Goal: Transaction & Acquisition: Purchase product/service

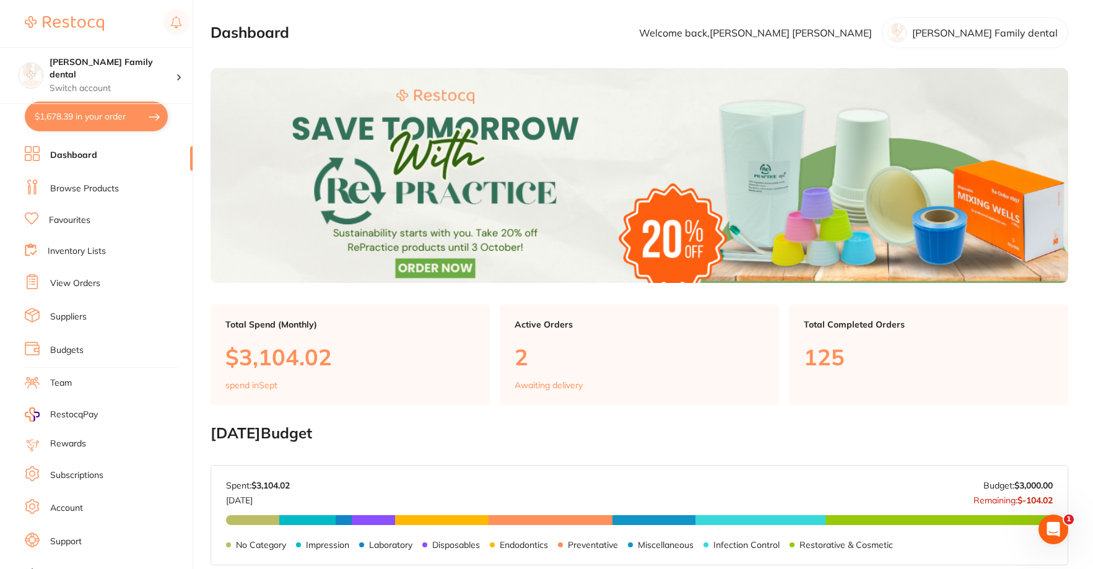
click at [100, 196] on li "Browse Products" at bounding box center [109, 189] width 168 height 19
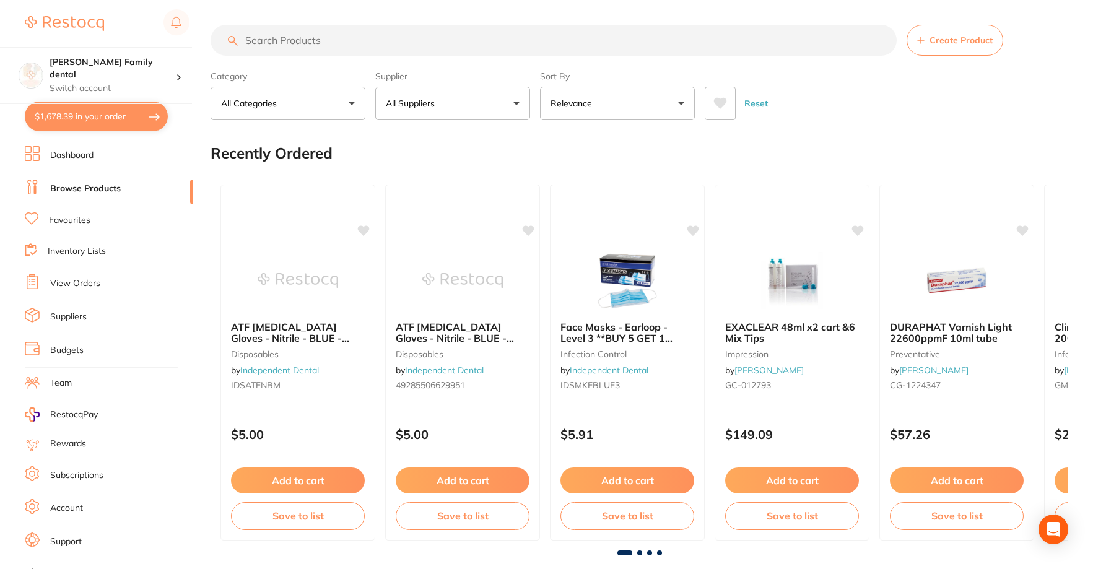
click at [270, 43] on input "search" at bounding box center [554, 40] width 686 height 31
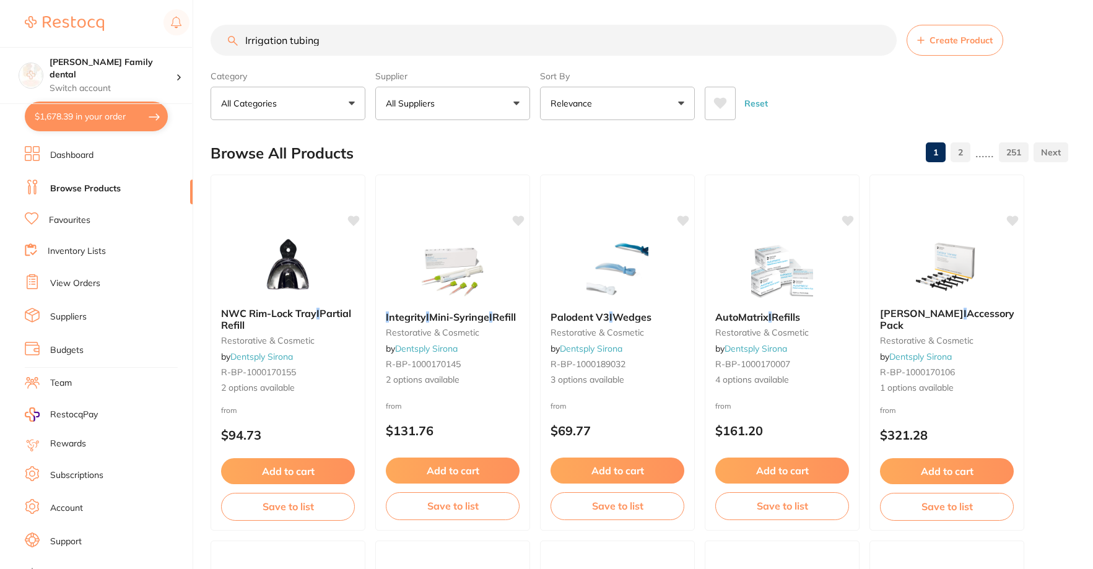
type input "Irrigation tubing"
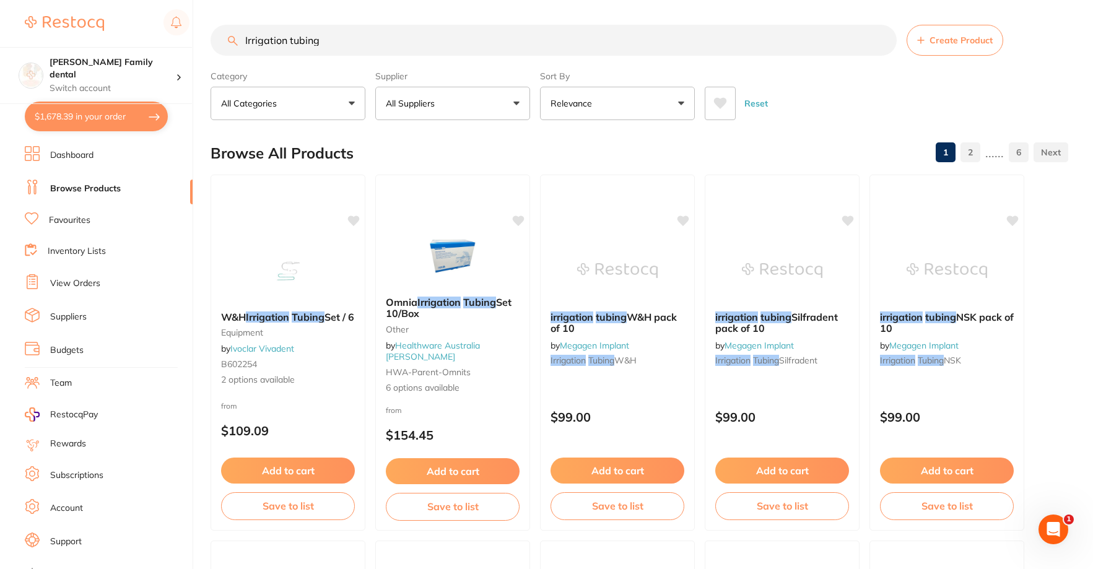
click at [449, 90] on button "All Suppliers" at bounding box center [452, 103] width 155 height 33
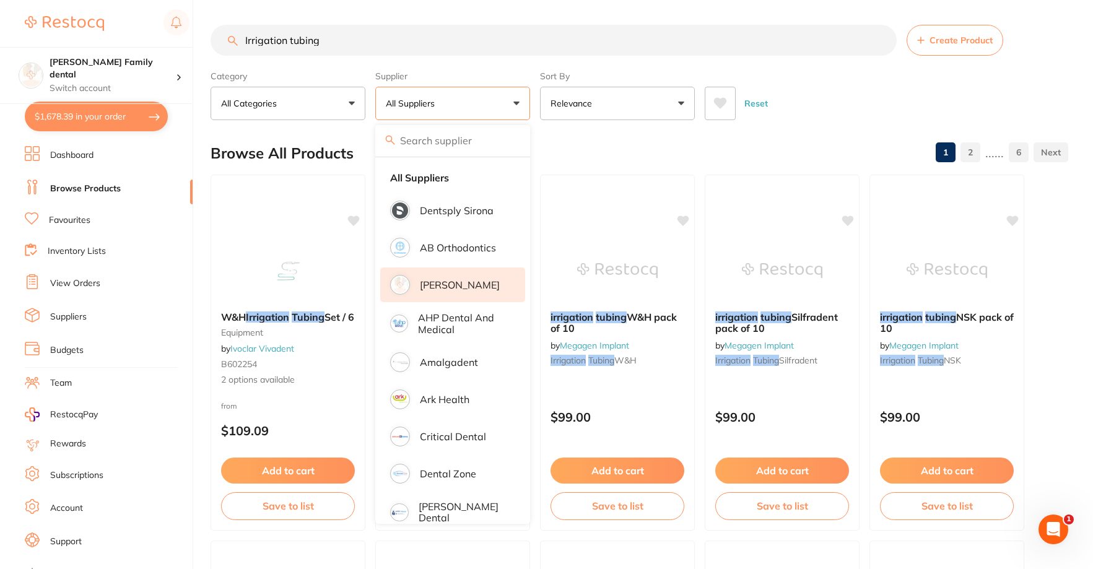
click at [450, 287] on p "[PERSON_NAME]" at bounding box center [460, 284] width 80 height 11
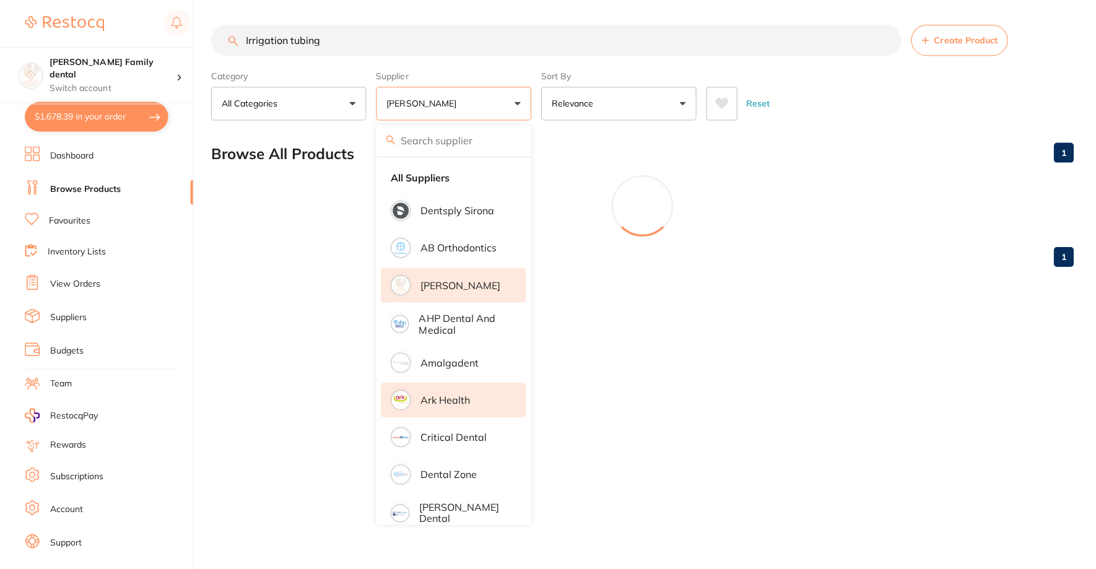
click at [438, 396] on p "Ark Health" at bounding box center [445, 399] width 50 height 11
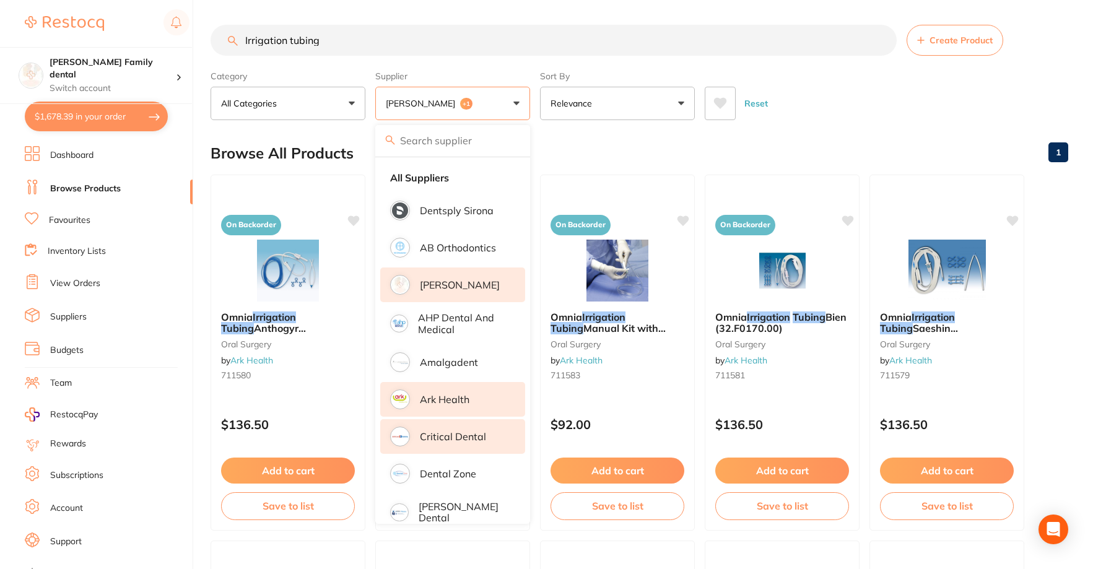
click at [441, 442] on p "Critical Dental" at bounding box center [453, 436] width 66 height 11
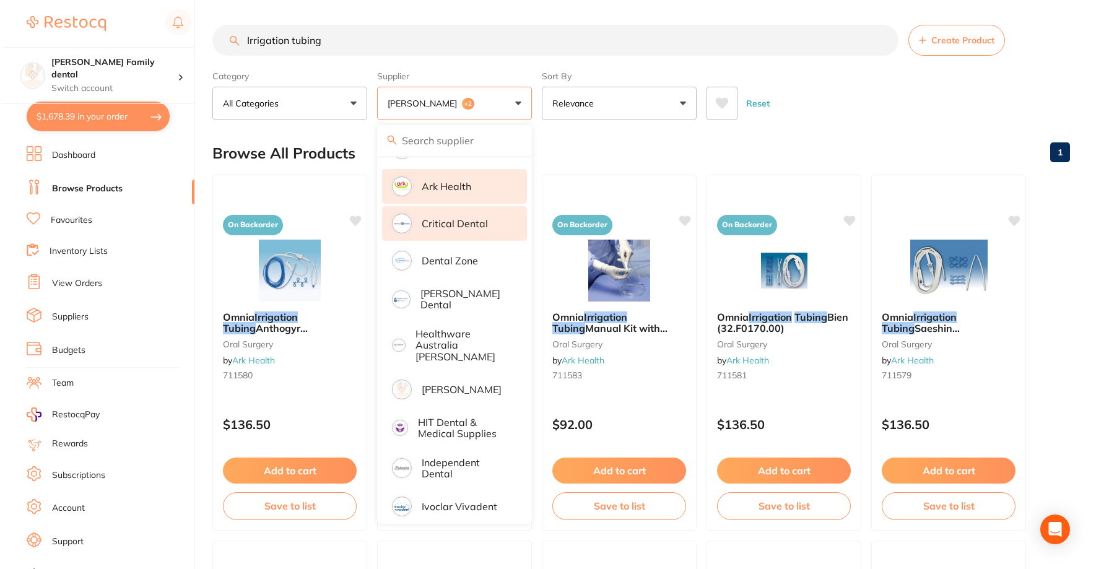
scroll to position [248, 0]
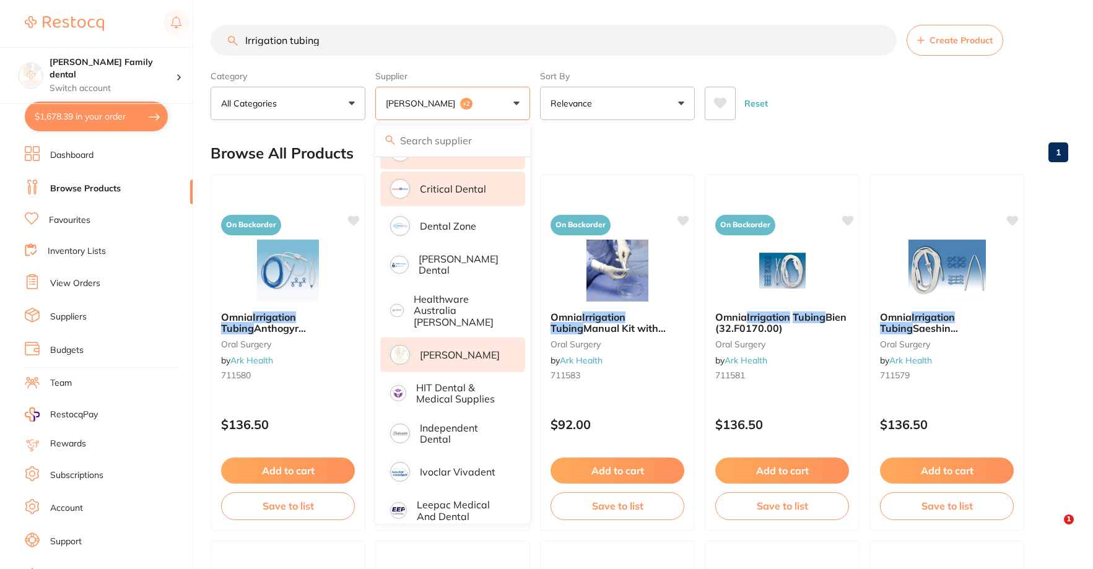
click at [458, 349] on p "[PERSON_NAME]" at bounding box center [460, 354] width 80 height 11
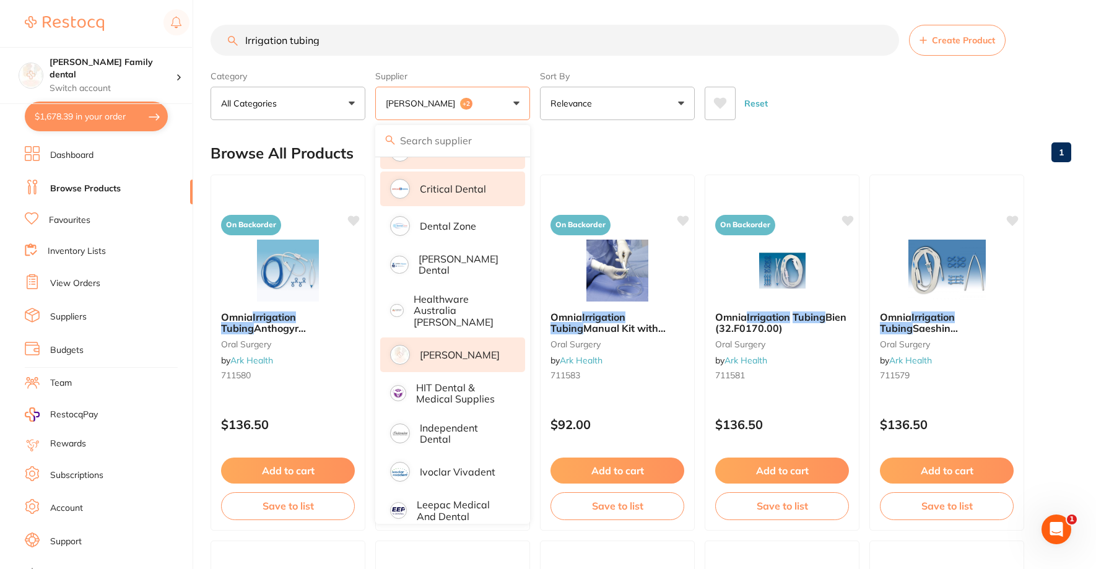
scroll to position [0, 0]
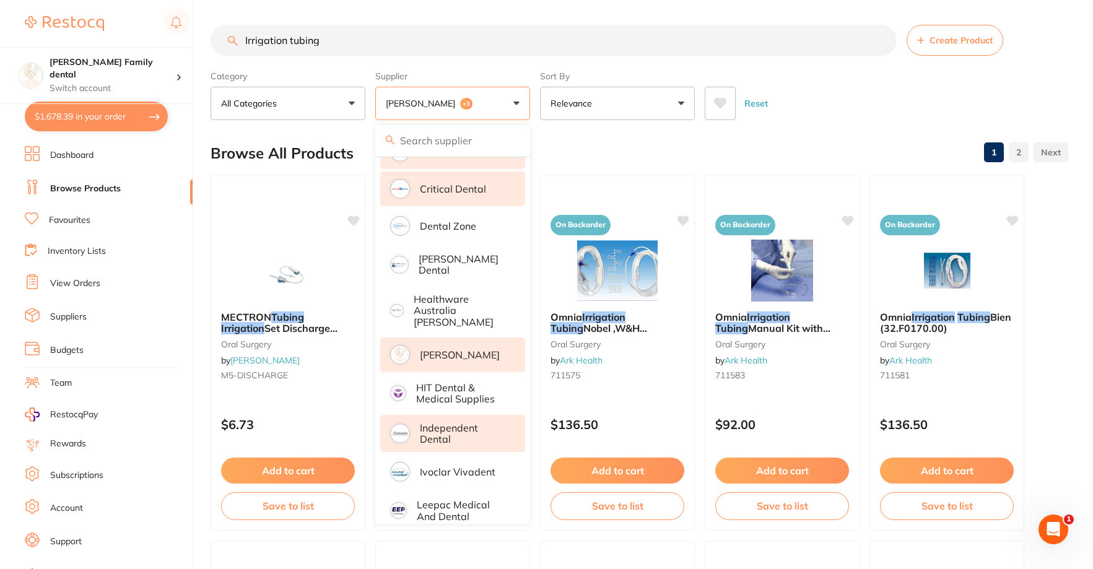
click at [443, 422] on p "Independent Dental" at bounding box center [464, 433] width 88 height 23
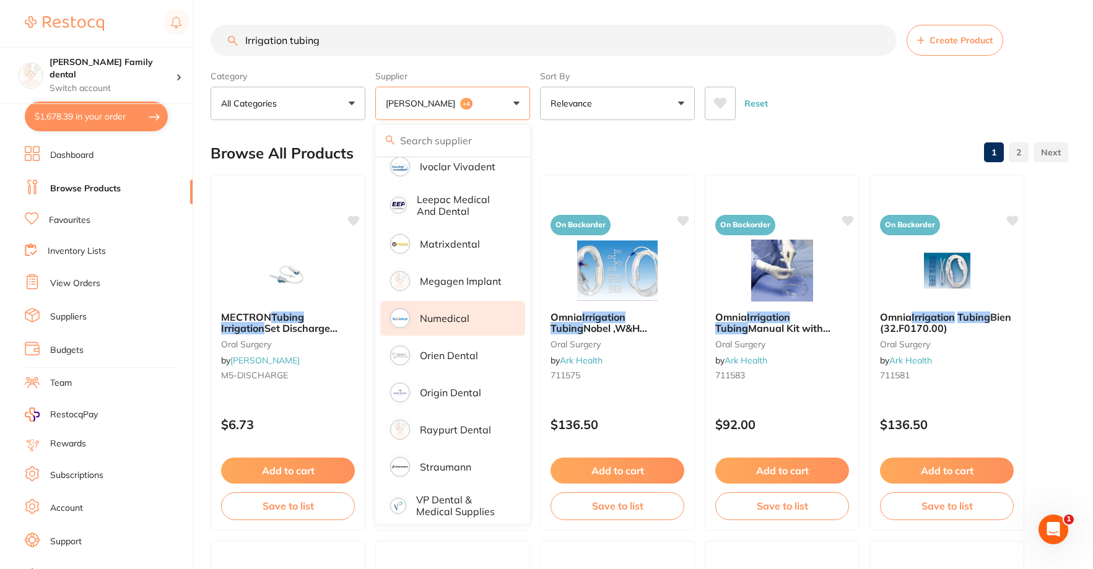
click at [453, 313] on p "Numedical" at bounding box center [445, 318] width 50 height 11
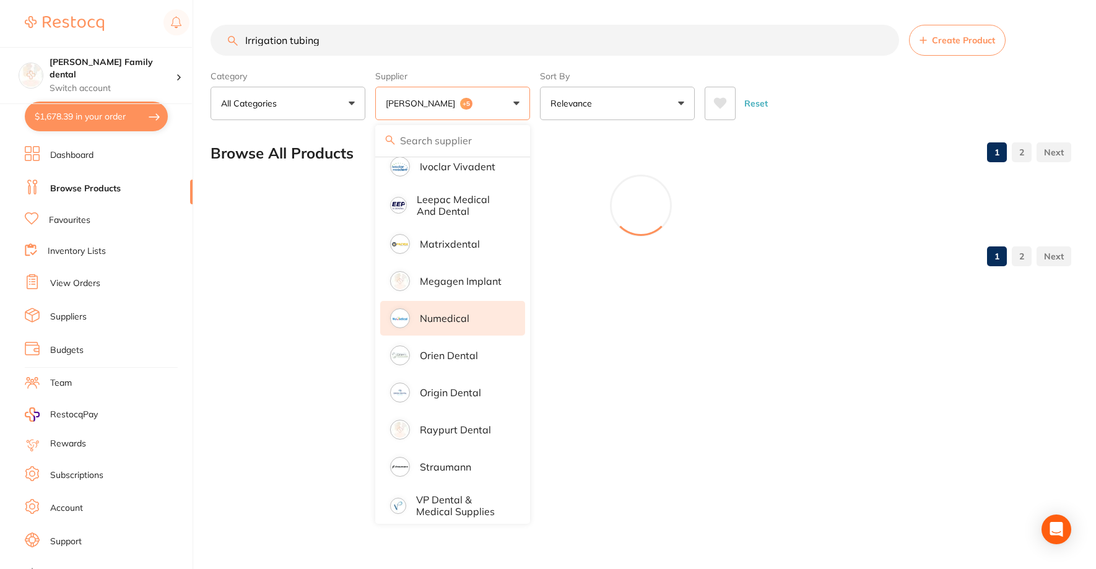
click at [462, 52] on input "Irrigation tubing" at bounding box center [555, 40] width 689 height 31
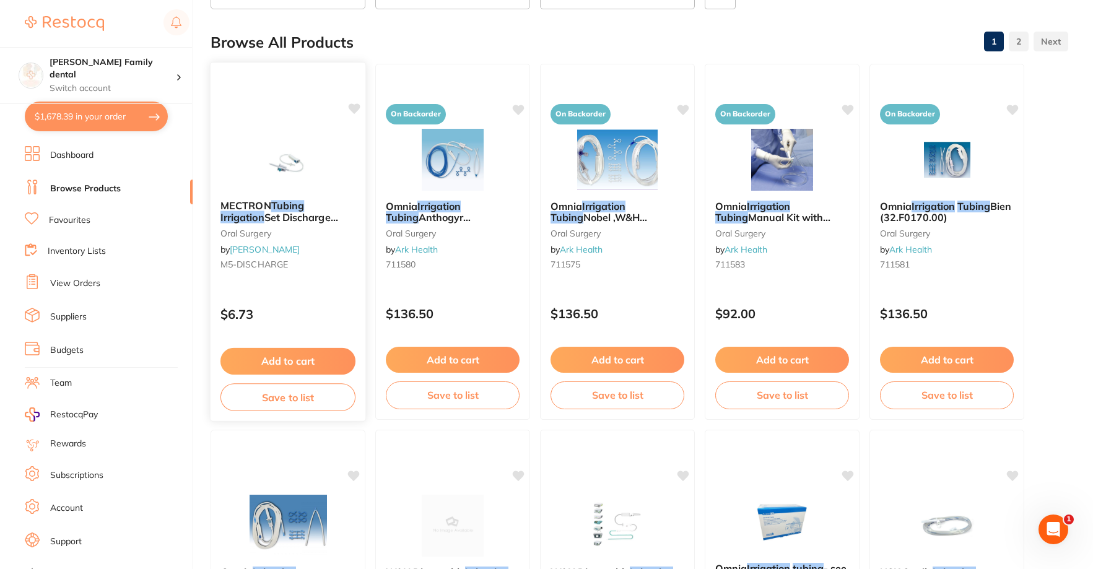
scroll to position [248, 0]
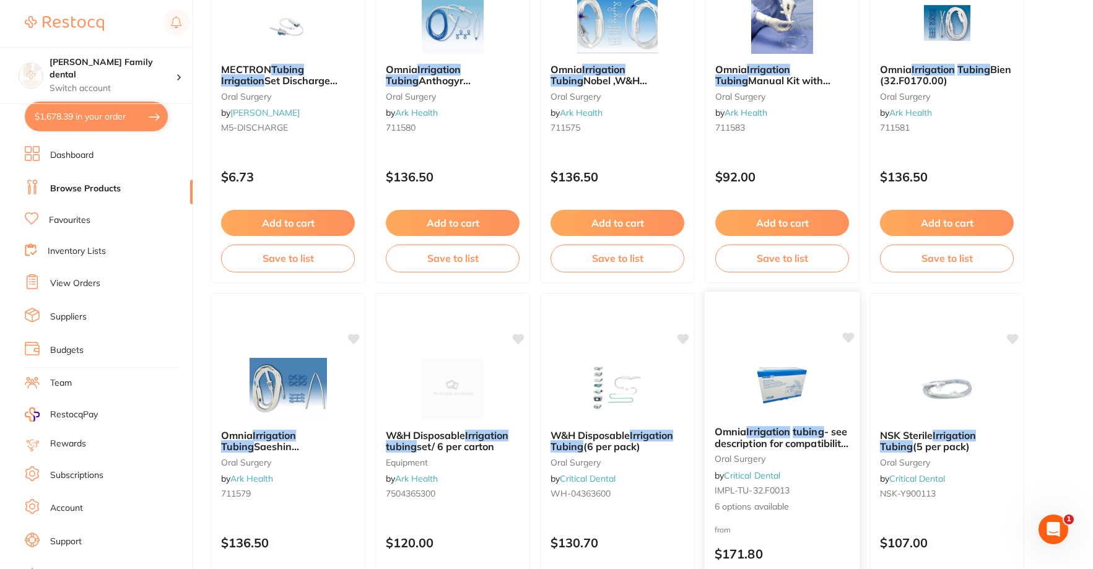
click at [806, 372] on img at bounding box center [781, 385] width 81 height 63
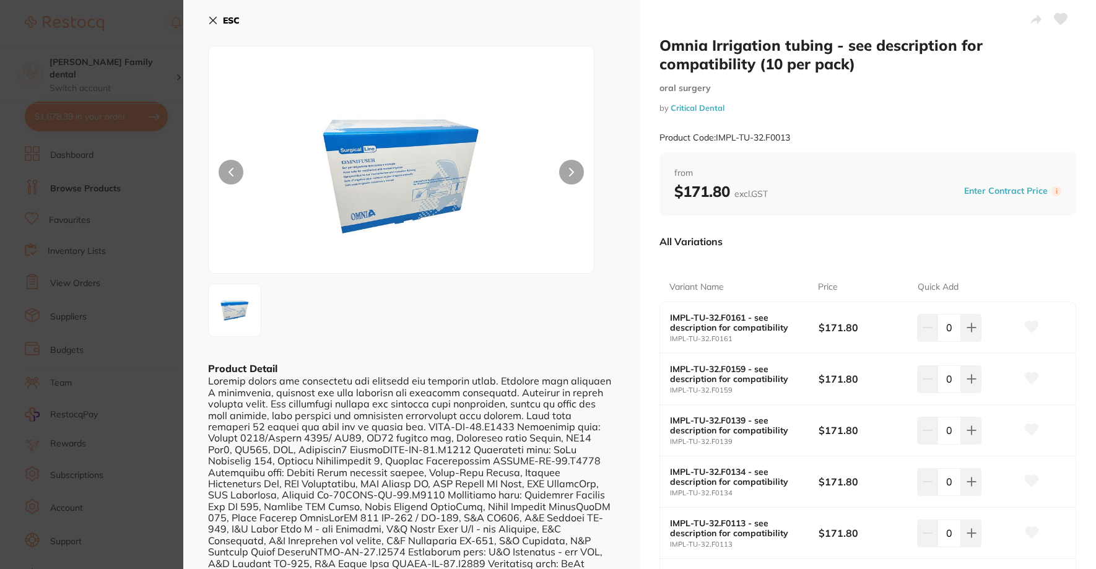
click at [209, 26] on button "ESC" at bounding box center [224, 20] width 32 height 21
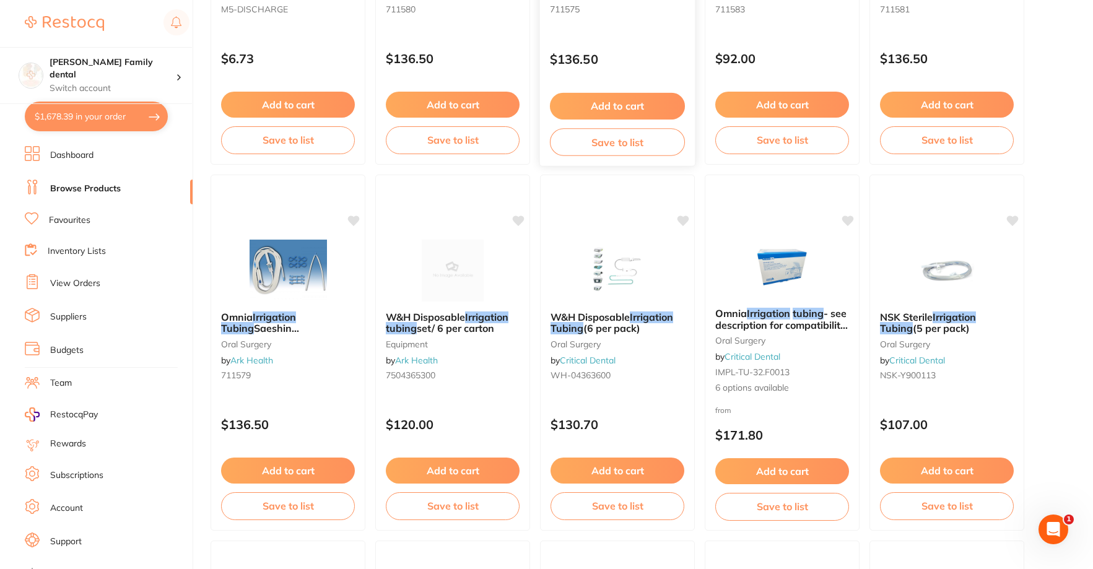
scroll to position [372, 0]
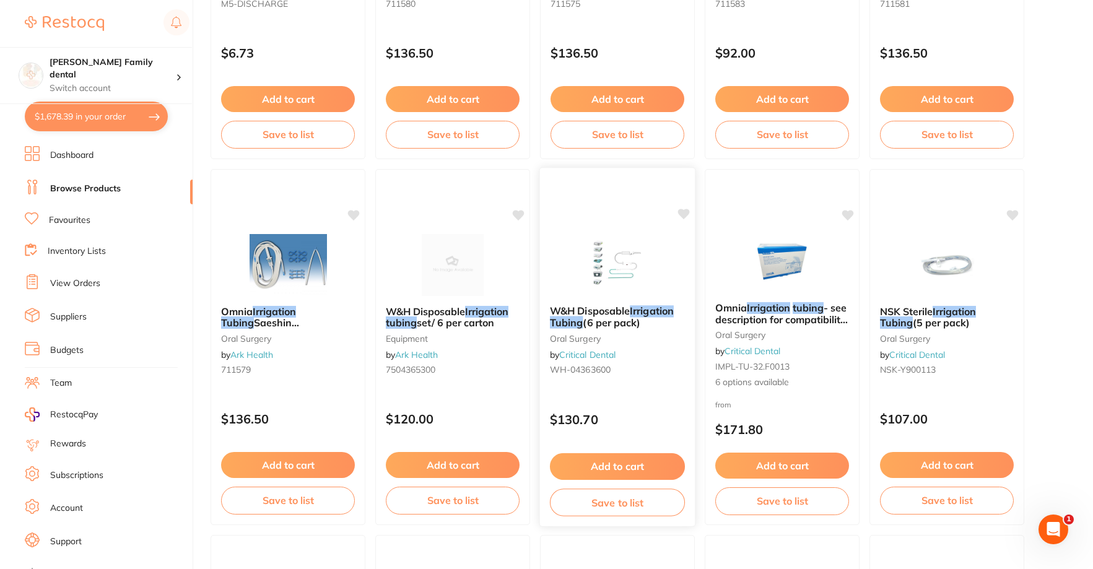
click at [591, 242] on img at bounding box center [617, 264] width 81 height 63
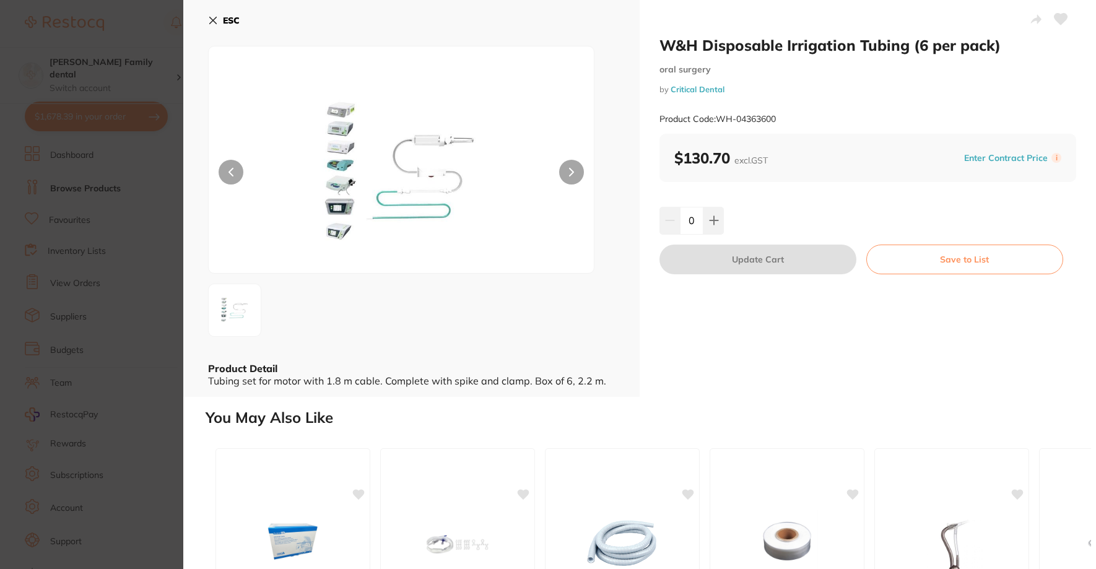
click at [389, 186] on img at bounding box center [401, 175] width 231 height 196
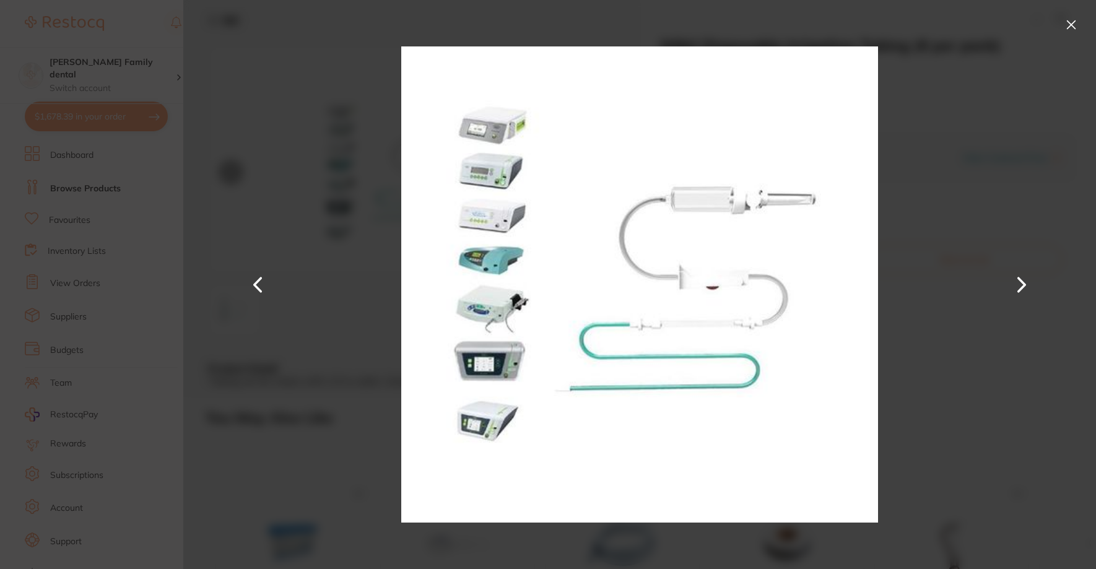
click at [1072, 22] on button at bounding box center [1072, 25] width 20 height 20
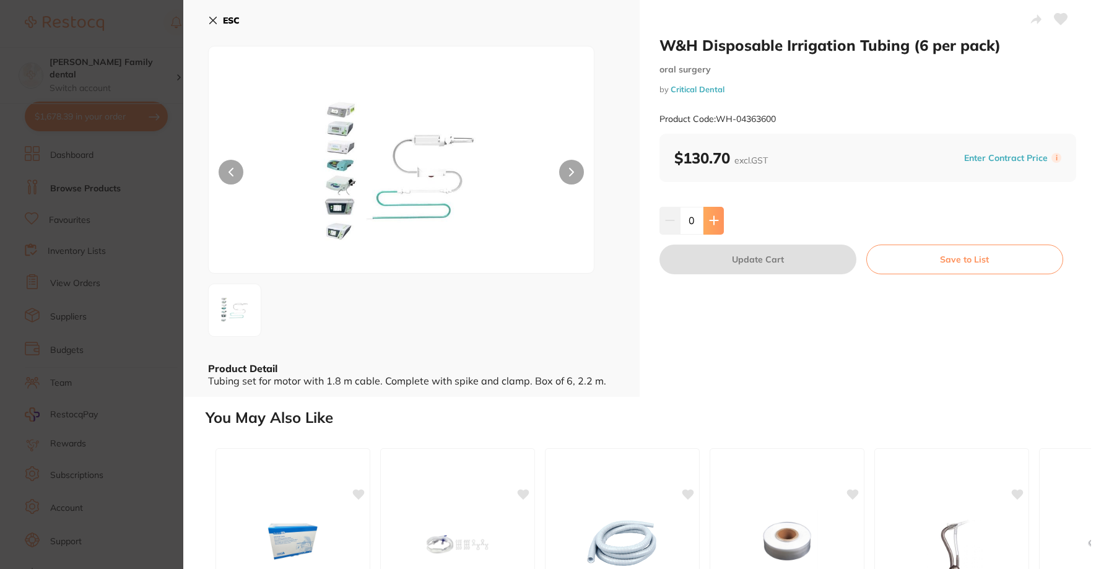
click at [710, 216] on icon at bounding box center [714, 221] width 10 height 10
type input "1"
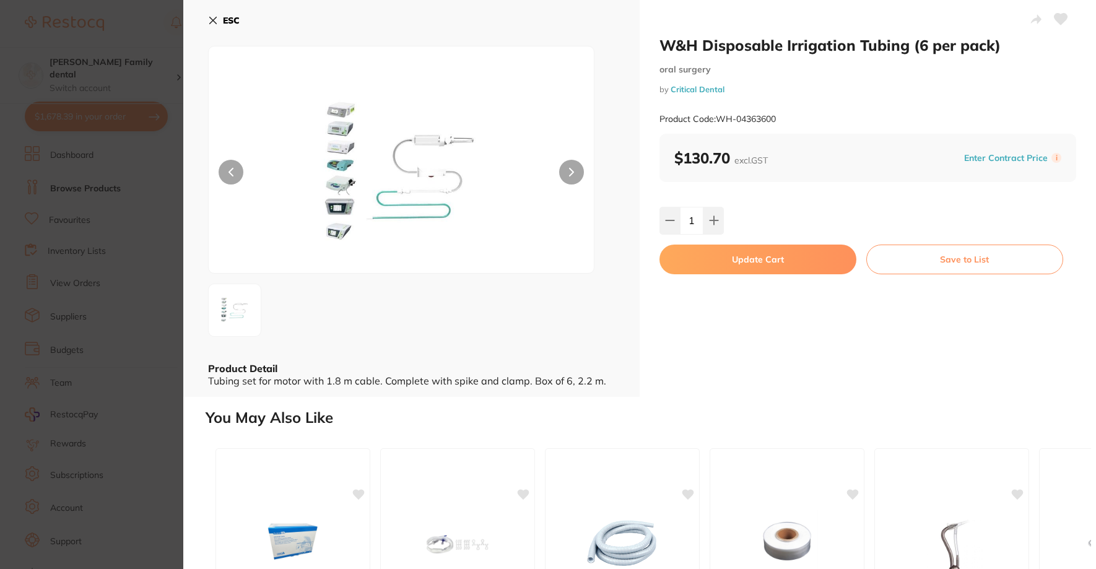
click at [216, 17] on icon at bounding box center [213, 20] width 7 height 7
